Goal: Entertainment & Leisure: Consume media (video, audio)

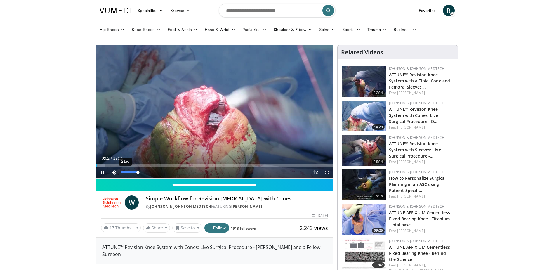
click at [125, 172] on div "21%" at bounding box center [129, 172] width 17 height 2
click at [126, 172] on video-js "**********" at bounding box center [214, 111] width 237 height 133
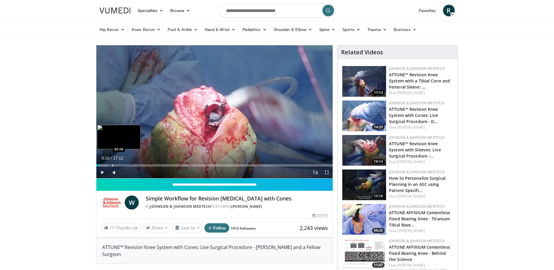
click at [112, 166] on div "Progress Bar" at bounding box center [112, 165] width 1 height 2
click at [131, 166] on div "Progress Bar" at bounding box center [131, 165] width 1 height 2
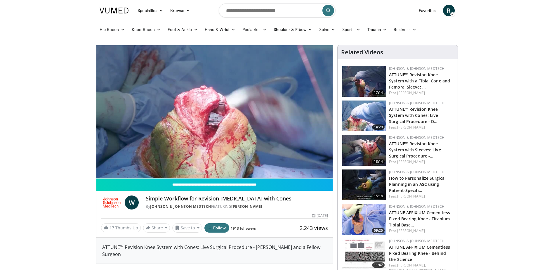
click at [123, 183] on div "Volume Level" at bounding box center [122, 184] width 2 height 2
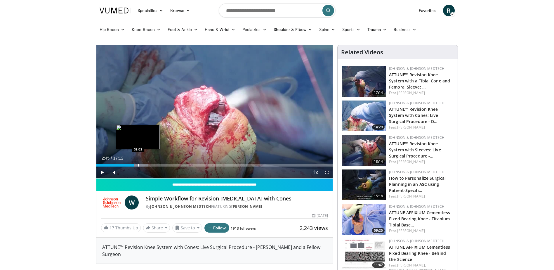
click at [138, 166] on div "Loaded : 22.09% 02:45 03:02" at bounding box center [214, 165] width 237 height 2
click at [142, 166] on div "Progress Bar" at bounding box center [142, 165] width 1 height 2
click at [148, 166] on div "Progress Bar" at bounding box center [148, 165] width 1 height 2
click at [154, 166] on div "Progress Bar" at bounding box center [154, 165] width 1 height 2
click at [158, 166] on div "Progress Bar" at bounding box center [158, 165] width 1 height 2
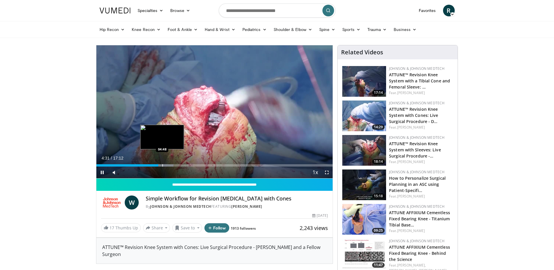
click at [162, 166] on div "Progress Bar" at bounding box center [162, 165] width 1 height 2
click at [165, 166] on div "Progress Bar" at bounding box center [165, 165] width 1 height 2
click at [169, 166] on div "Progress Bar" at bounding box center [169, 165] width 1 height 2
click at [173, 165] on div "Progress Bar" at bounding box center [173, 165] width 1 height 2
click at [174, 166] on div "Progress Bar" at bounding box center [174, 165] width 1 height 2
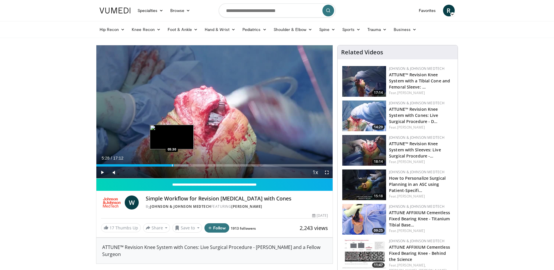
click at [172, 165] on div "Progress Bar" at bounding box center [172, 165] width 1 height 2
click at [101, 174] on span "Video Player" at bounding box center [102, 173] width 12 height 12
